Goal: Entertainment & Leisure: Consume media (video, audio)

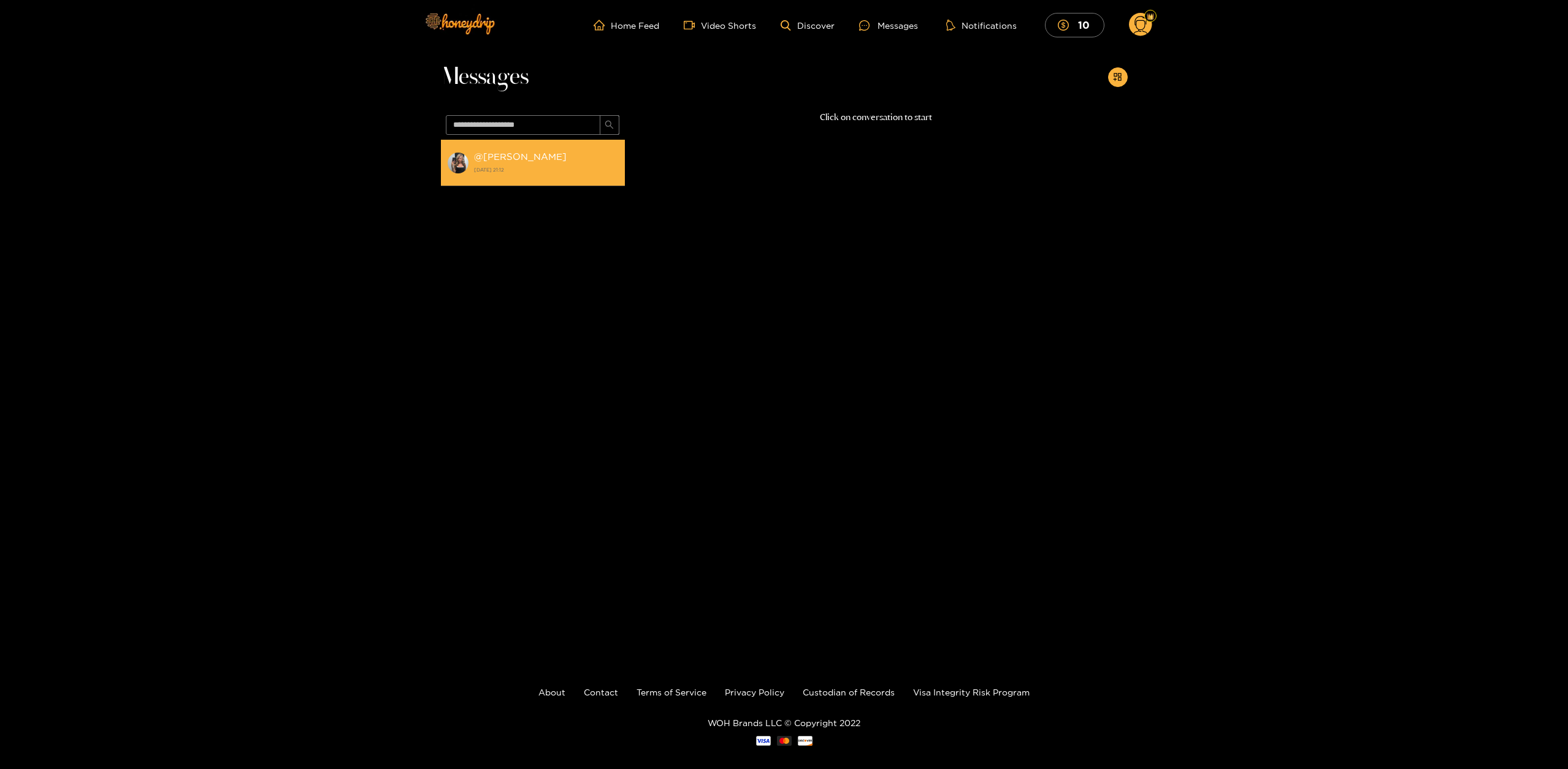
click at [574, 157] on div "@ [PERSON_NAME] [DATE] 21:12" at bounding box center [546, 163] width 144 height 28
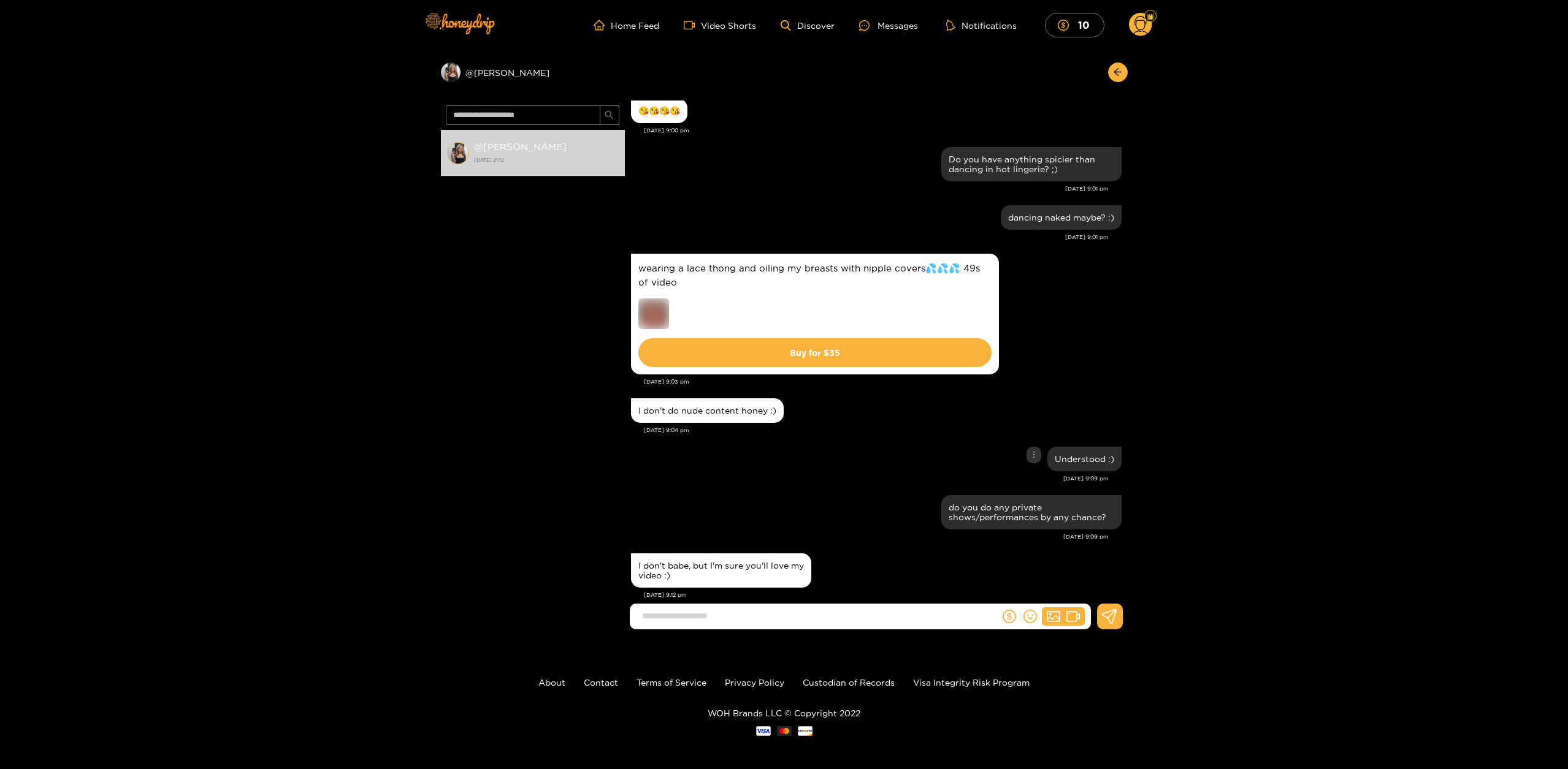
scroll to position [3, 0]
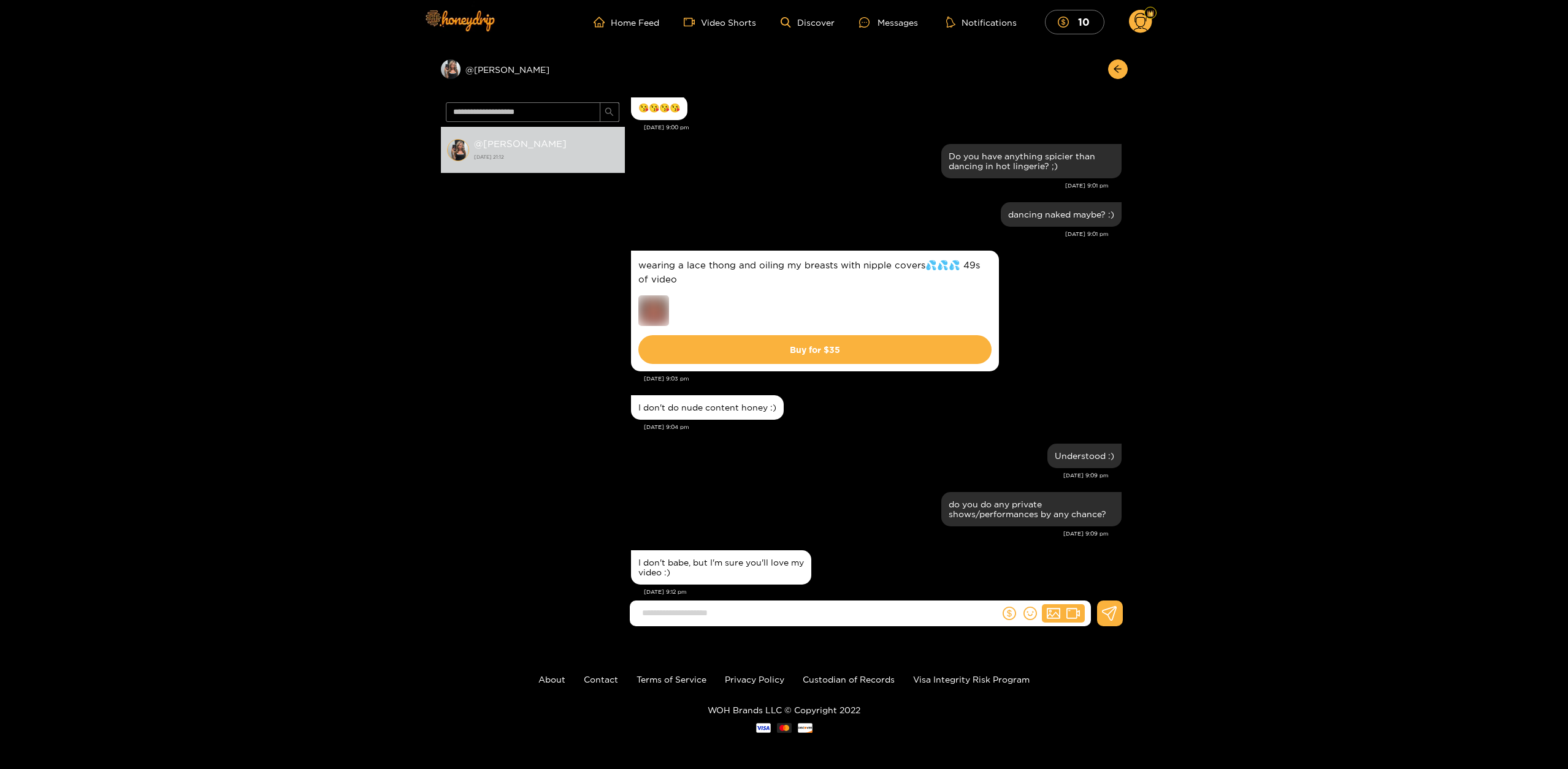
click at [969, 553] on div "I don't babe, but I'm sure you'll love my video :)" at bounding box center [876, 567] width 491 height 40
click at [866, 613] on input at bounding box center [818, 613] width 364 height 20
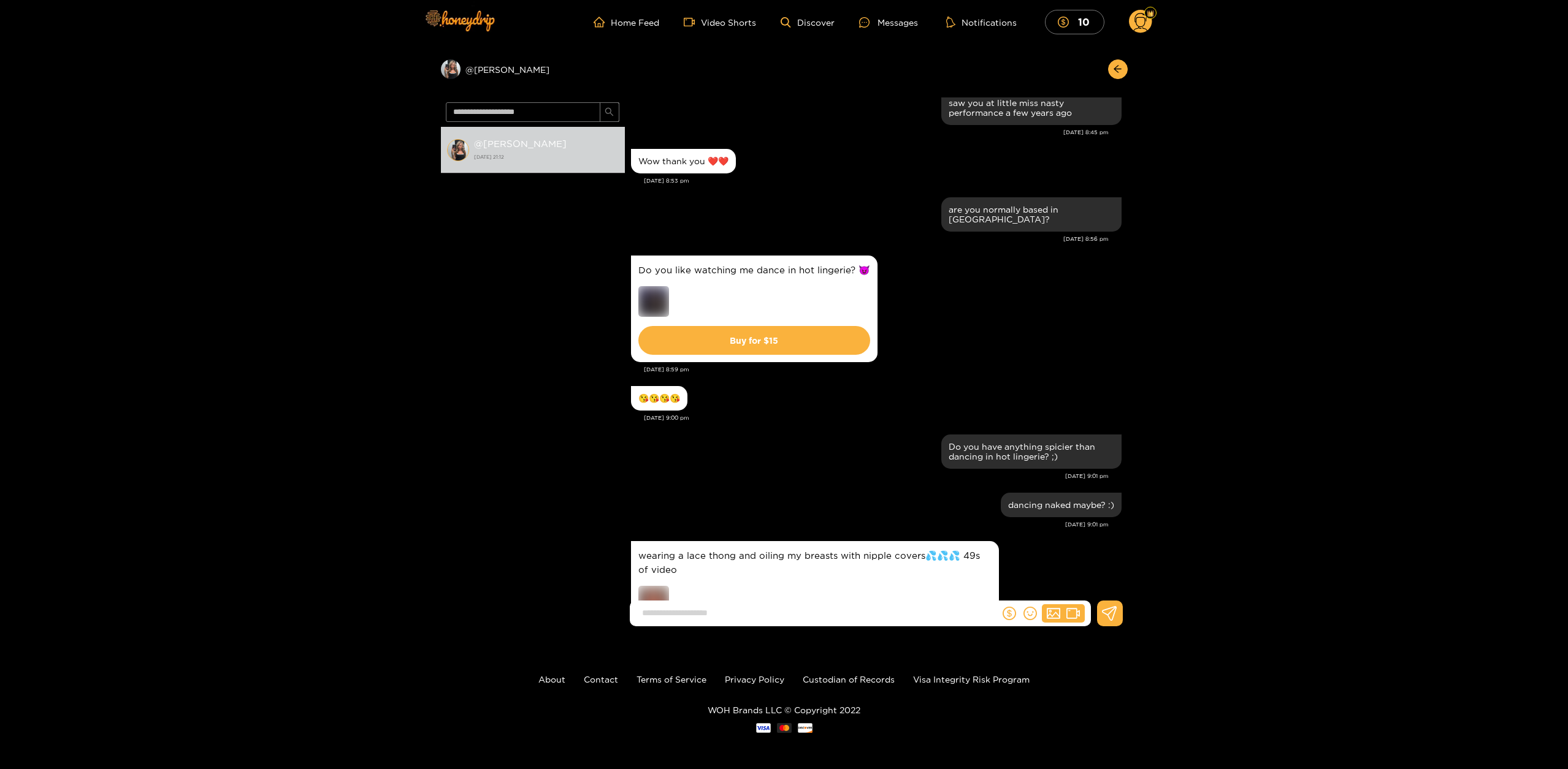
scroll to position [793, 0]
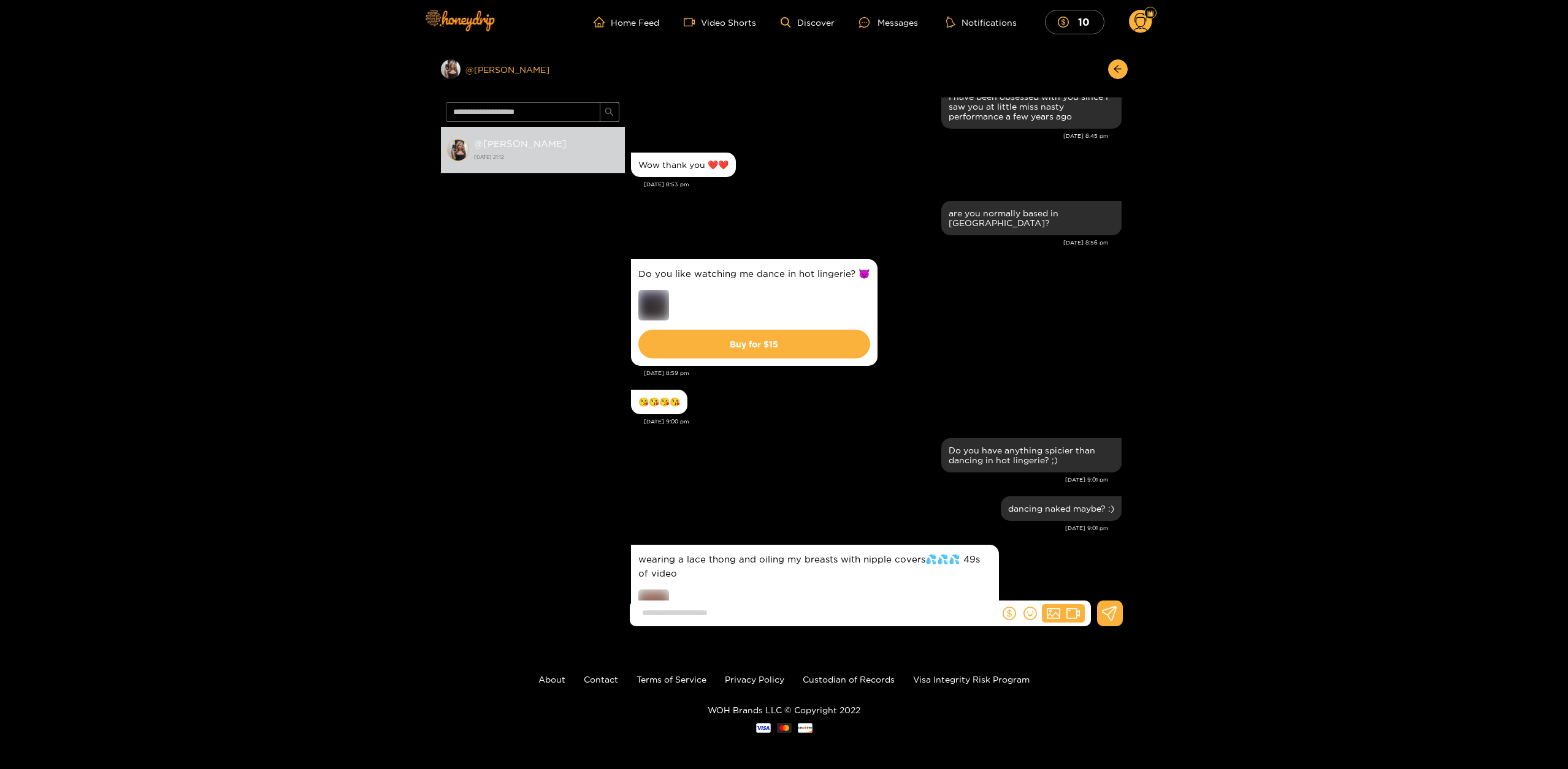
click at [482, 67] on div "Preview @ [PERSON_NAME]" at bounding box center [533, 69] width 184 height 20
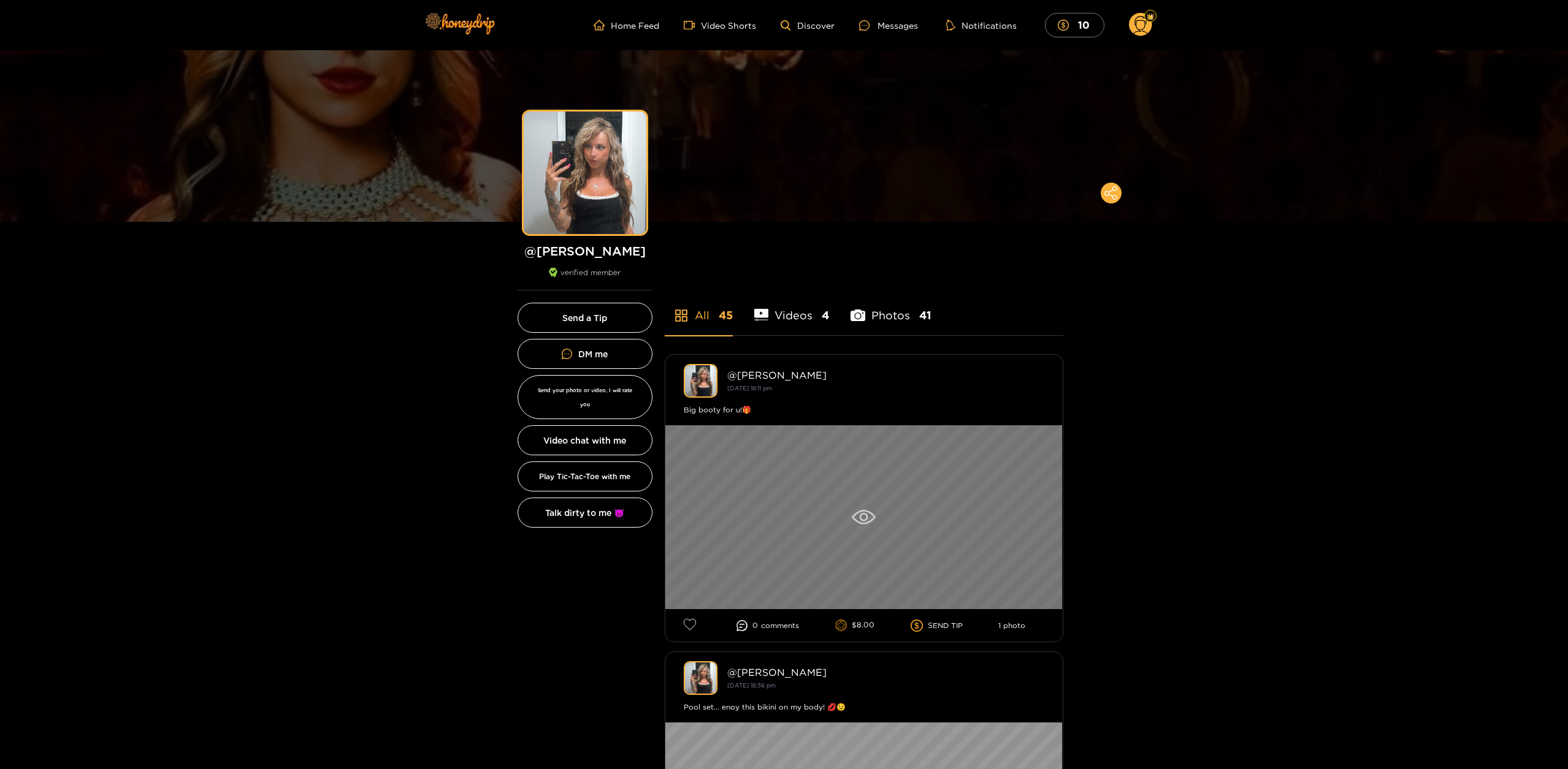
click at [868, 521] on icon at bounding box center [864, 517] width 24 height 15
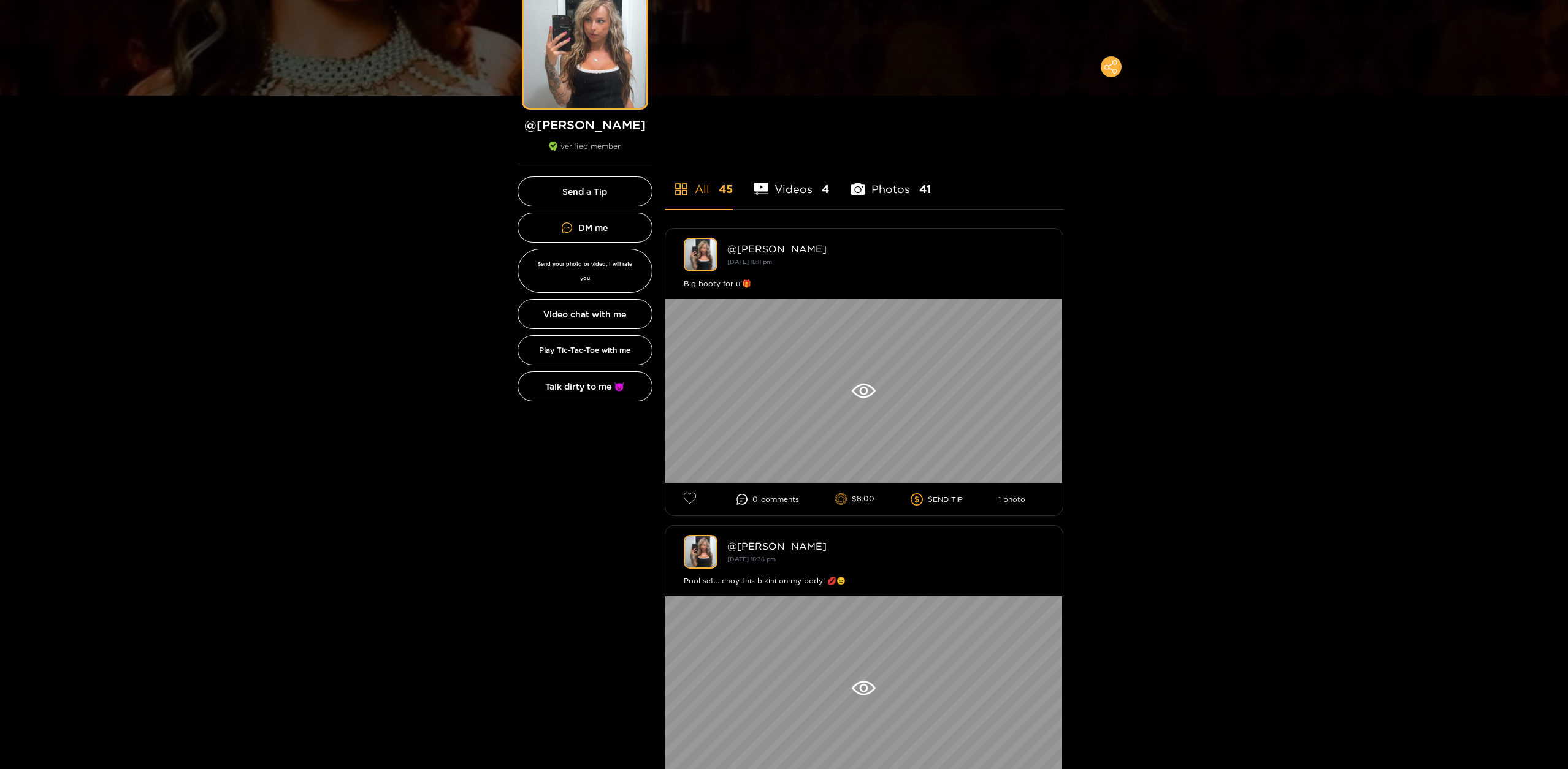
scroll to position [147, 0]
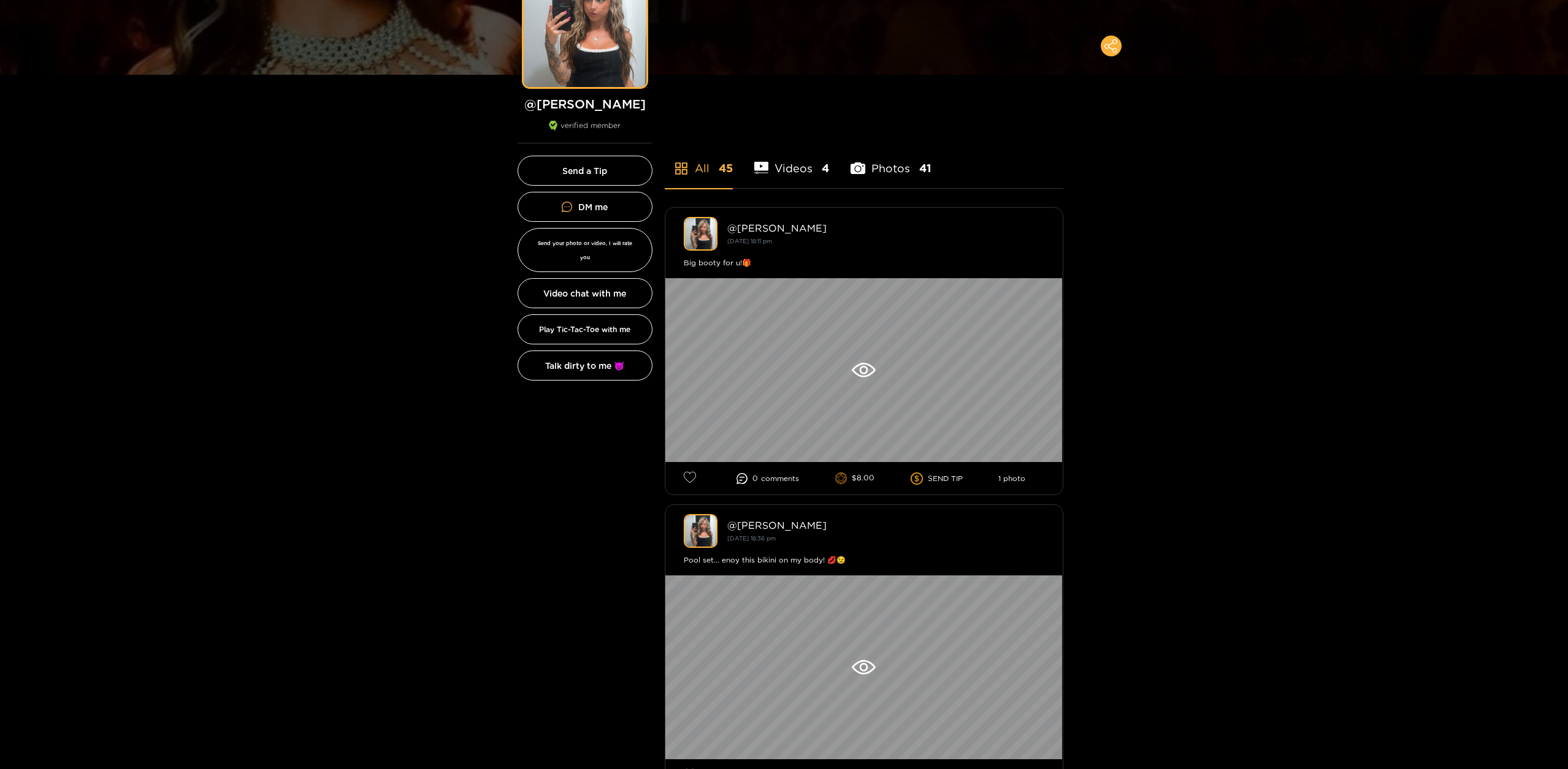
click at [786, 171] on li "Videos 4" at bounding box center [792, 160] width 75 height 55
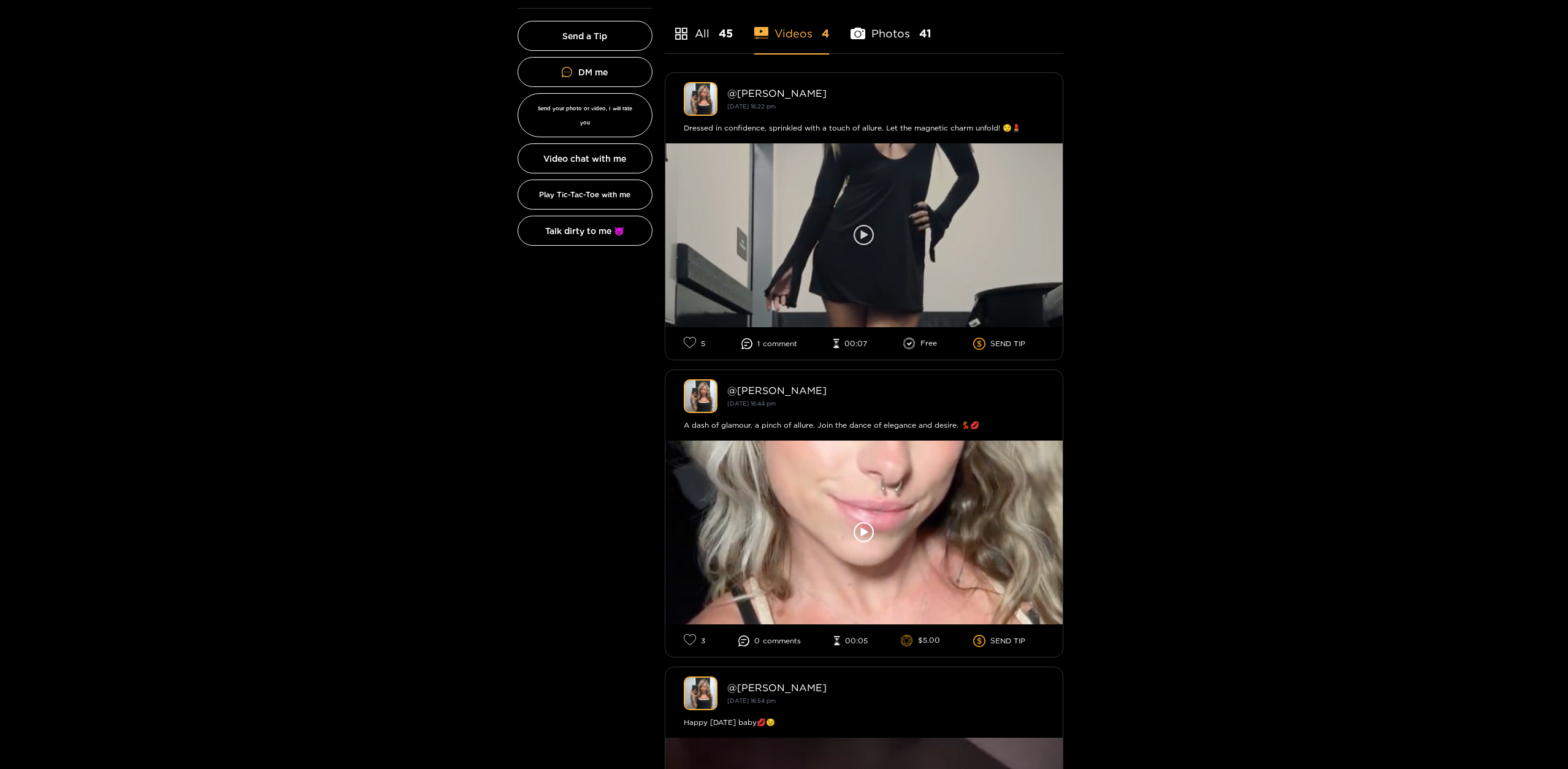
scroll to position [294, 0]
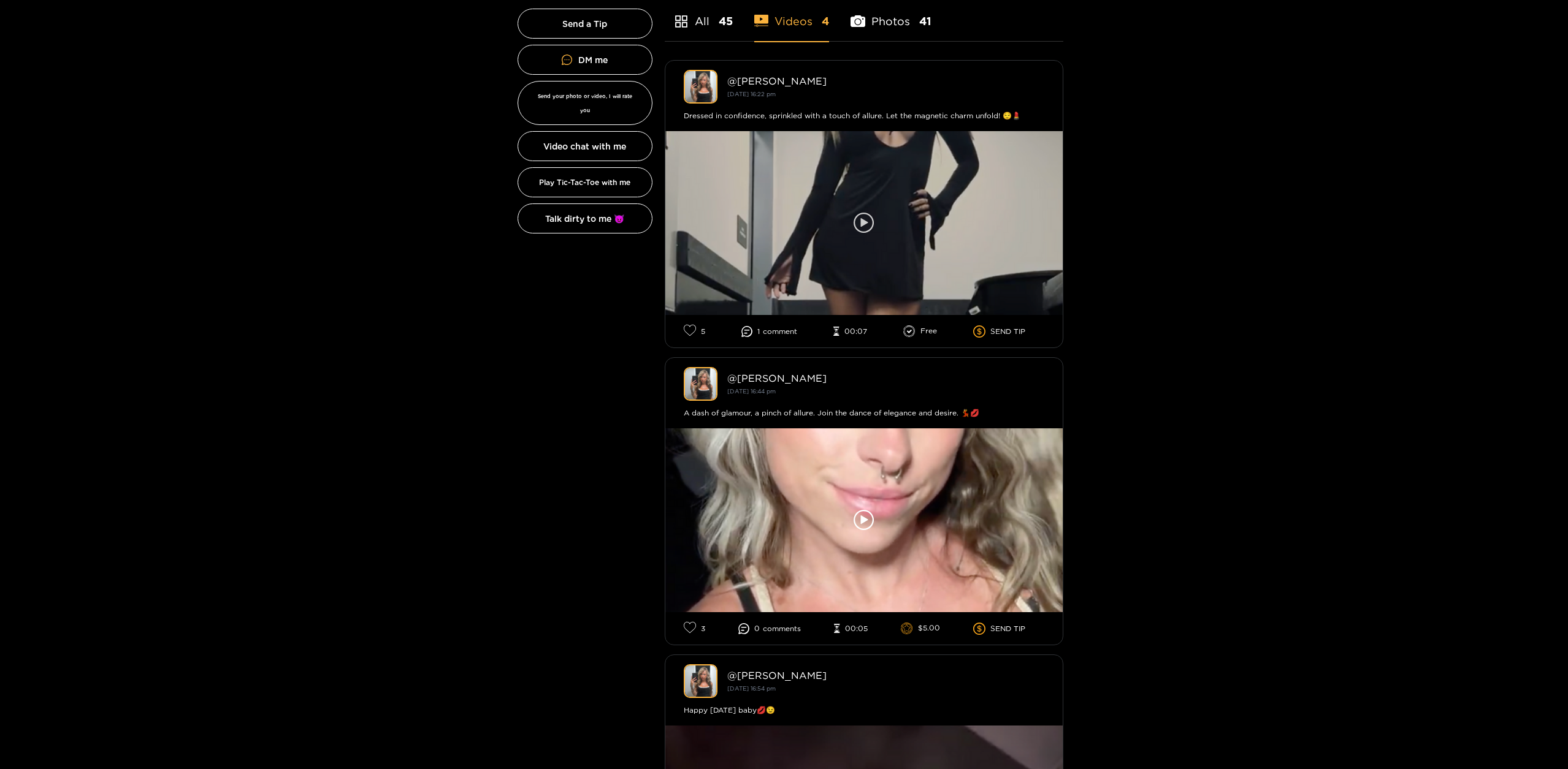
click at [911, 233] on div at bounding box center [864, 223] width 397 height 184
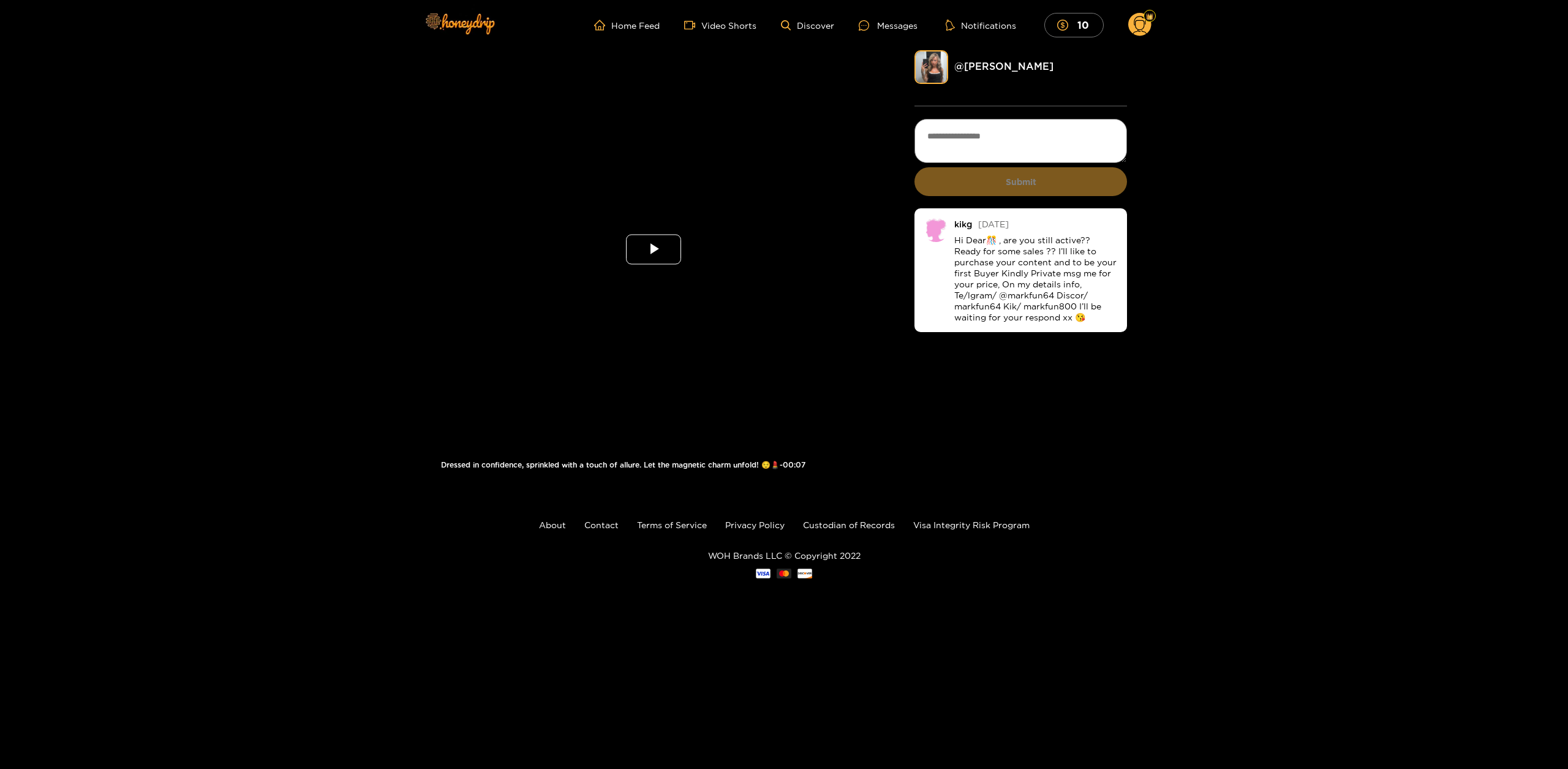
click at [654, 249] on span "Video Player" at bounding box center [654, 249] width 0 height 0
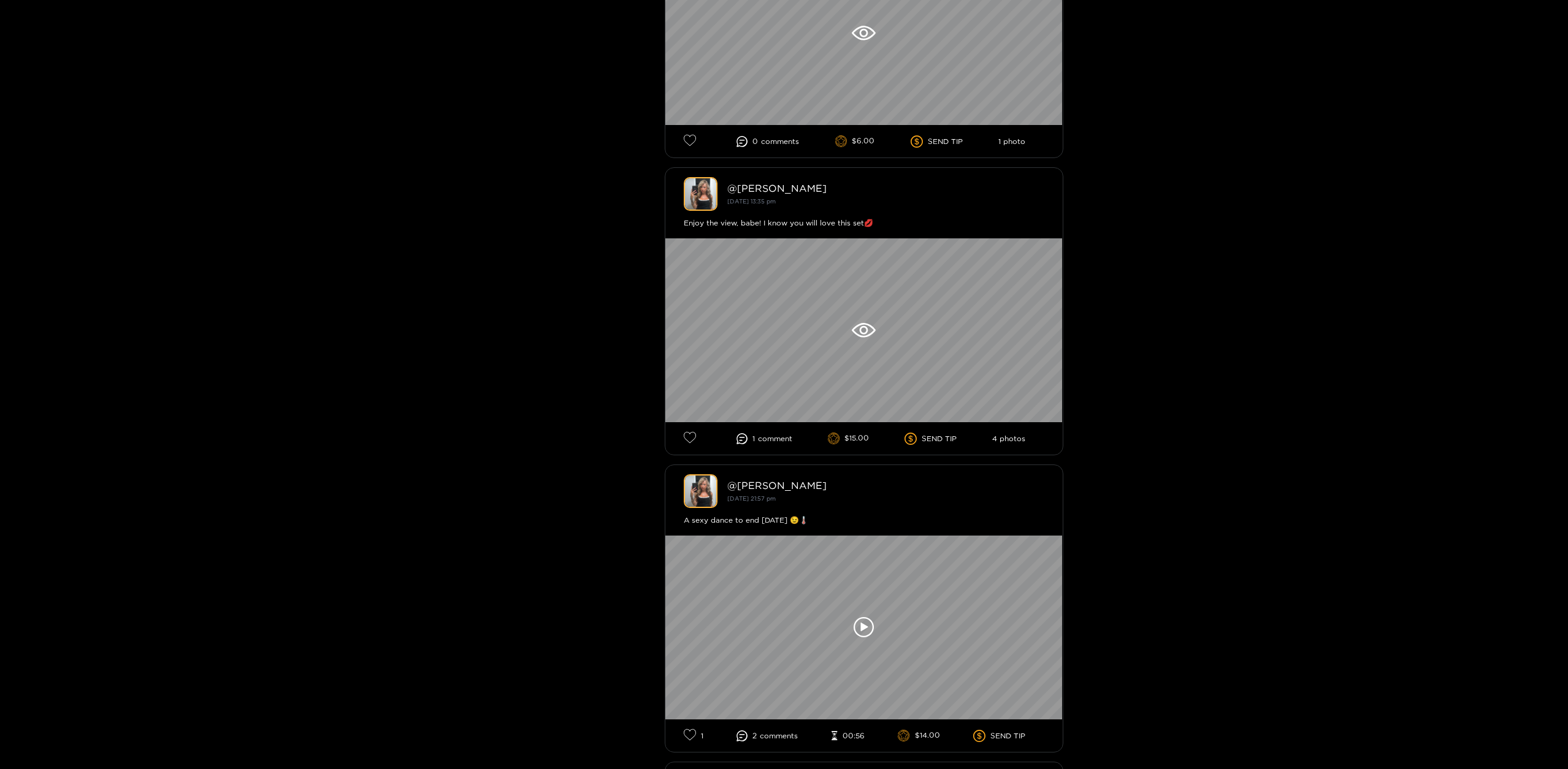
scroll to position [2647, 0]
